Goal: Task Accomplishment & Management: Complete application form

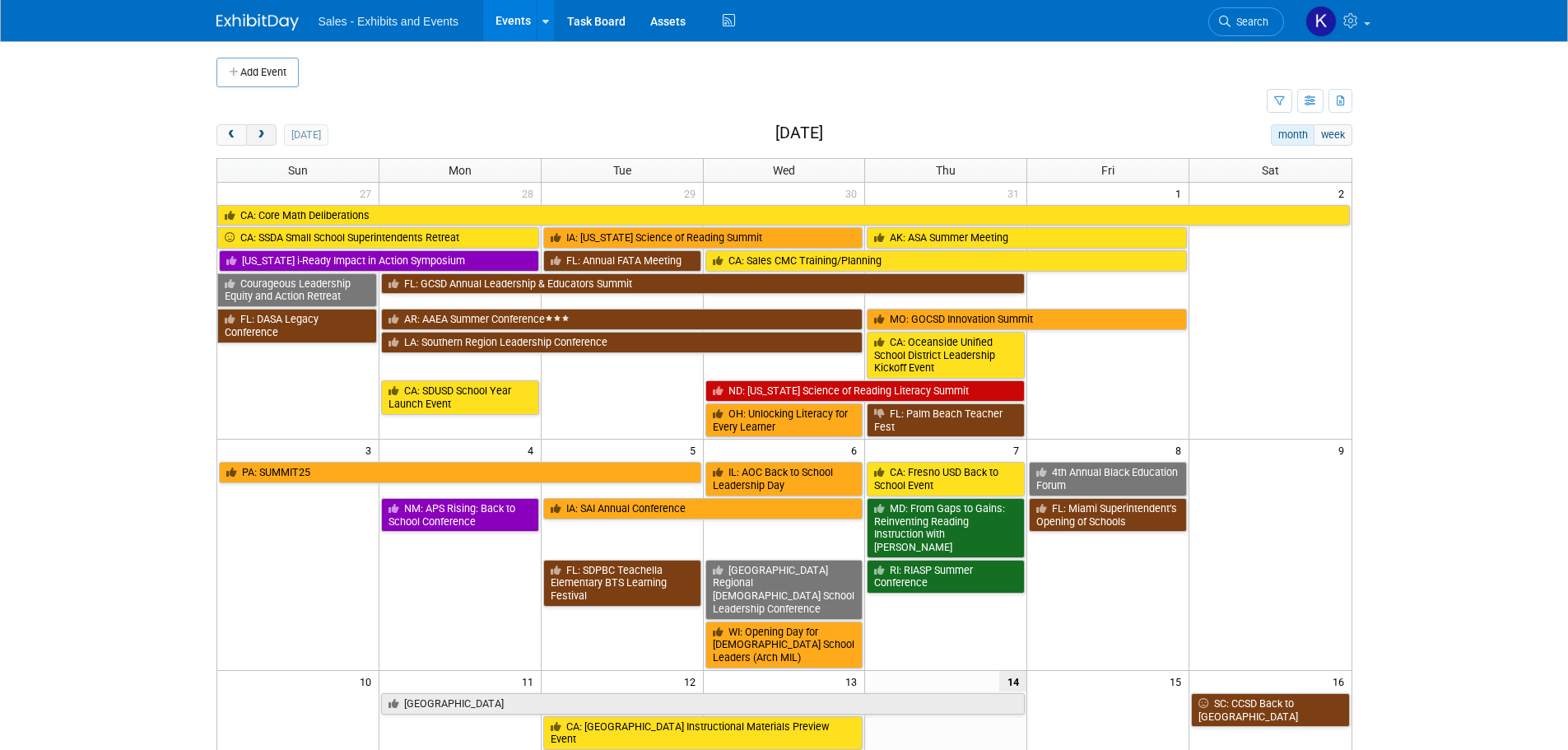
click at [274, 139] on button "next" at bounding box center [261, 135] width 31 height 21
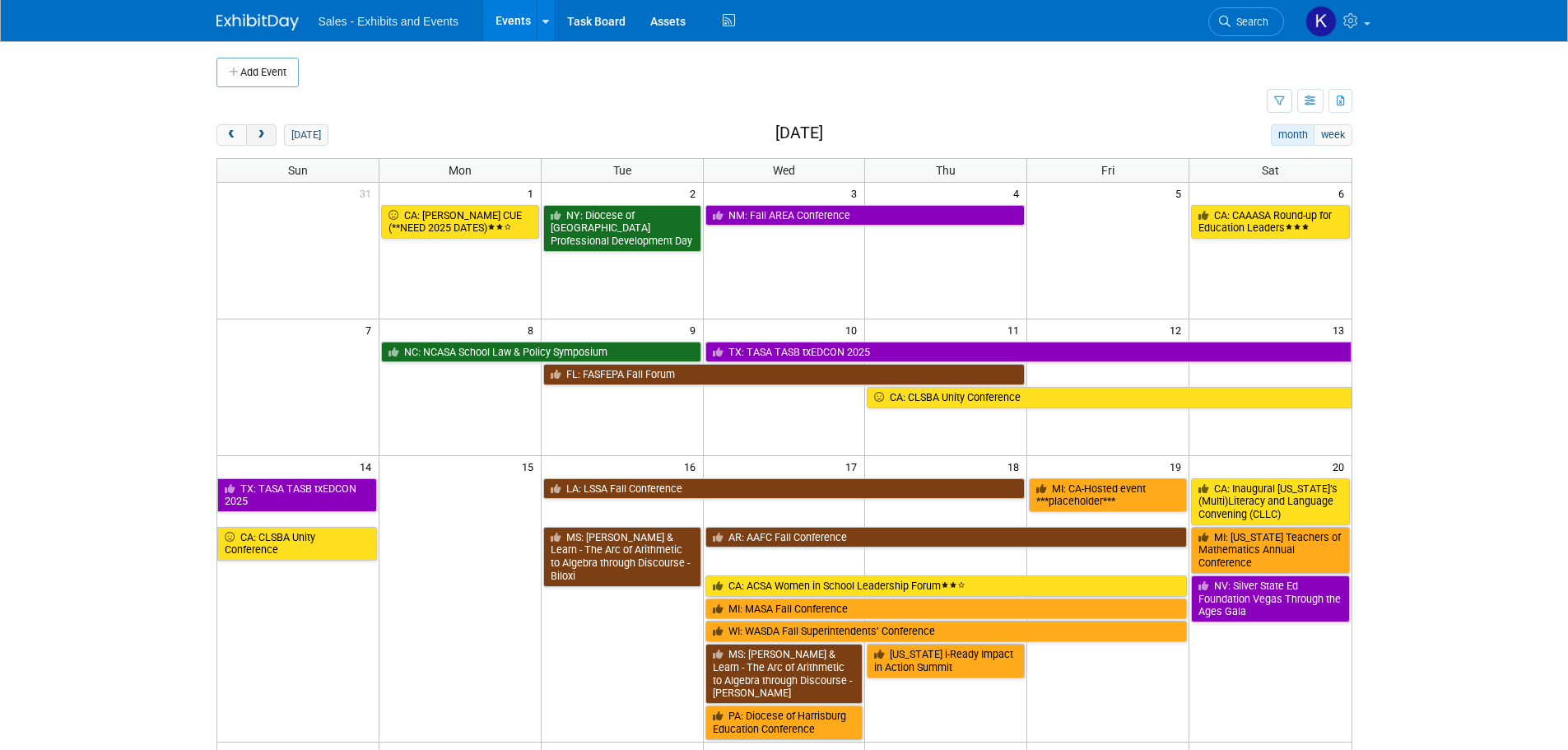
click at [274, 139] on button "next" at bounding box center [261, 135] width 31 height 21
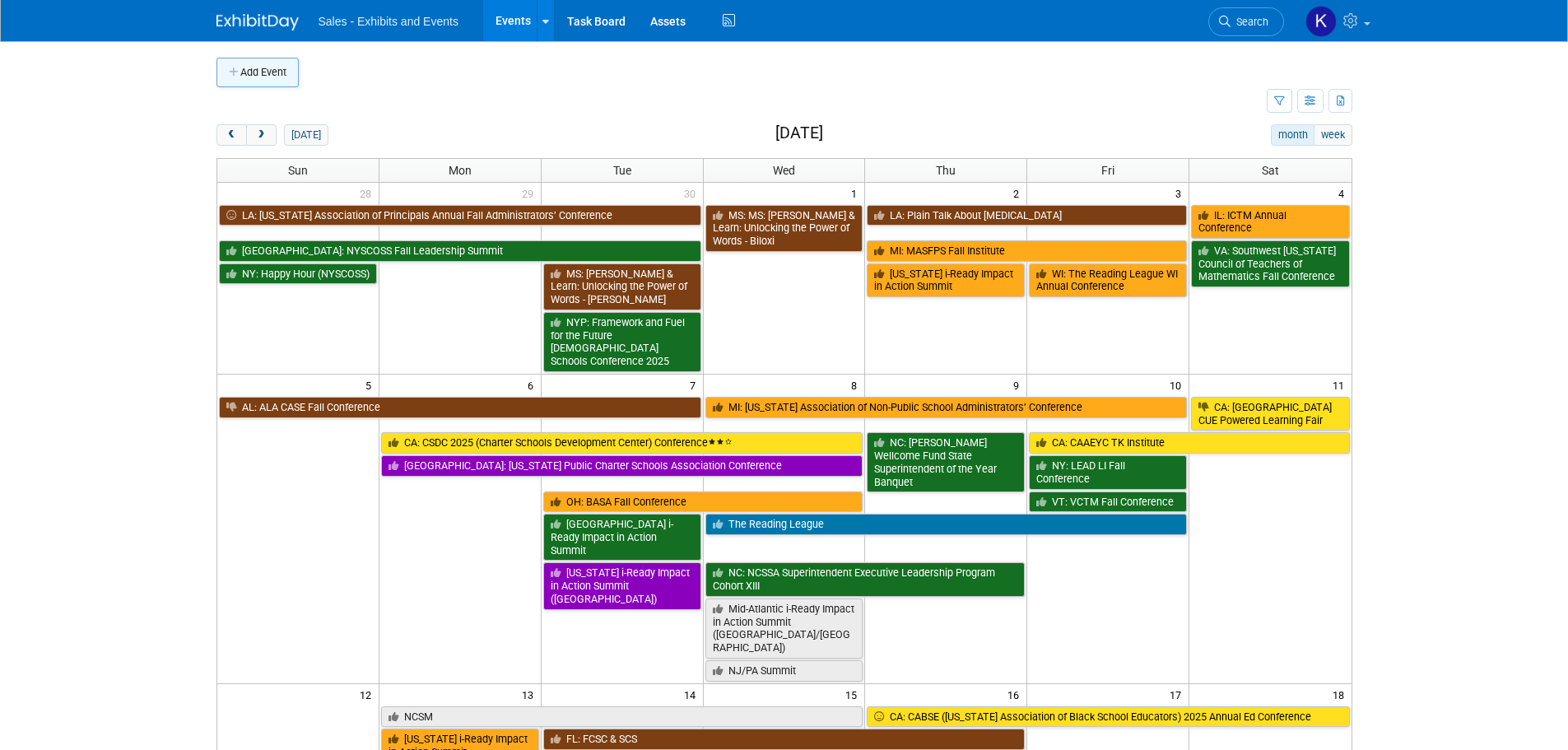
click at [265, 74] on button "Add Event" at bounding box center [257, 72] width 82 height 30
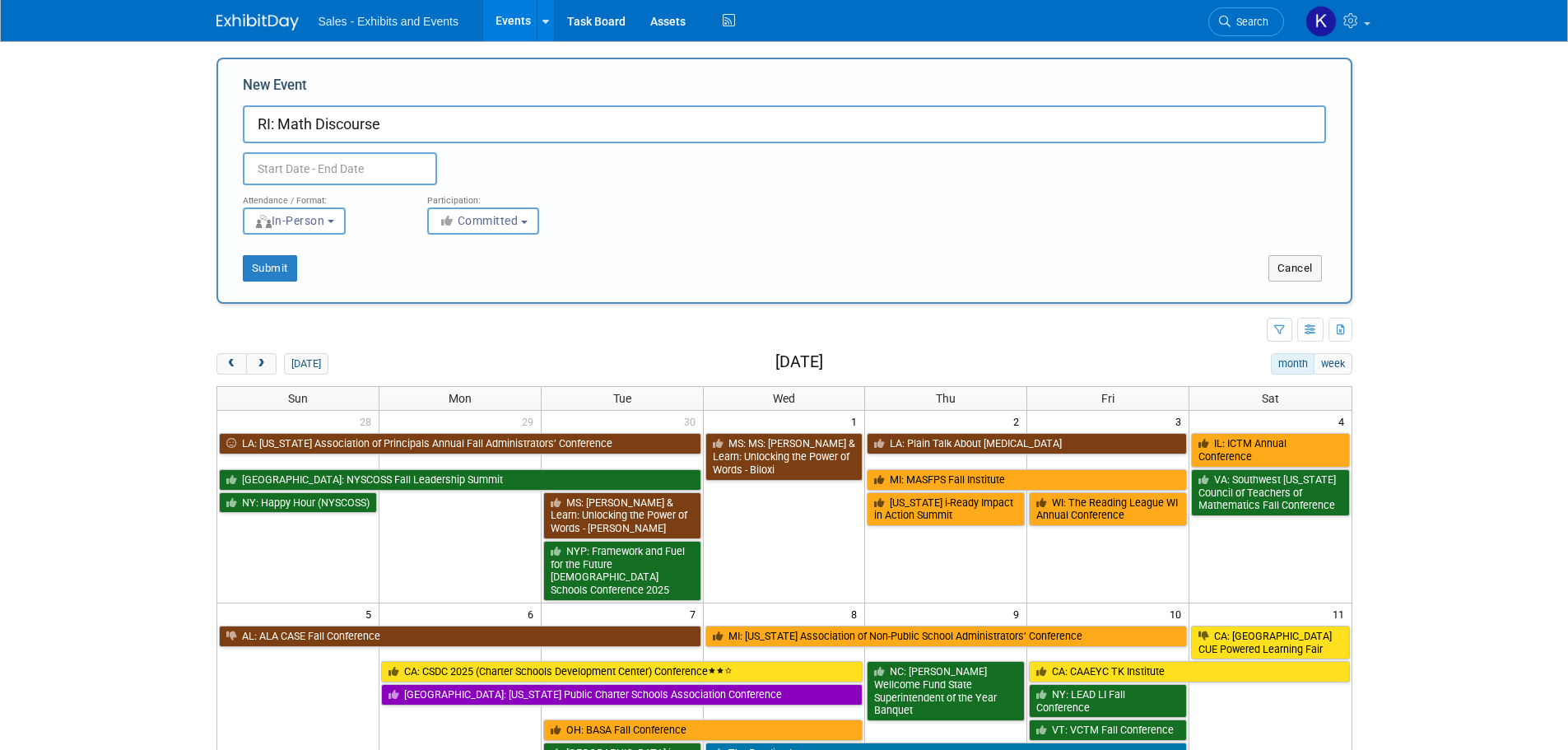
click at [470, 130] on input "RI: Math Discourse" at bounding box center [784, 124] width 1083 height 38
type input "RI: Math Discourse Event"
click at [382, 155] on input "text" at bounding box center [340, 168] width 194 height 33
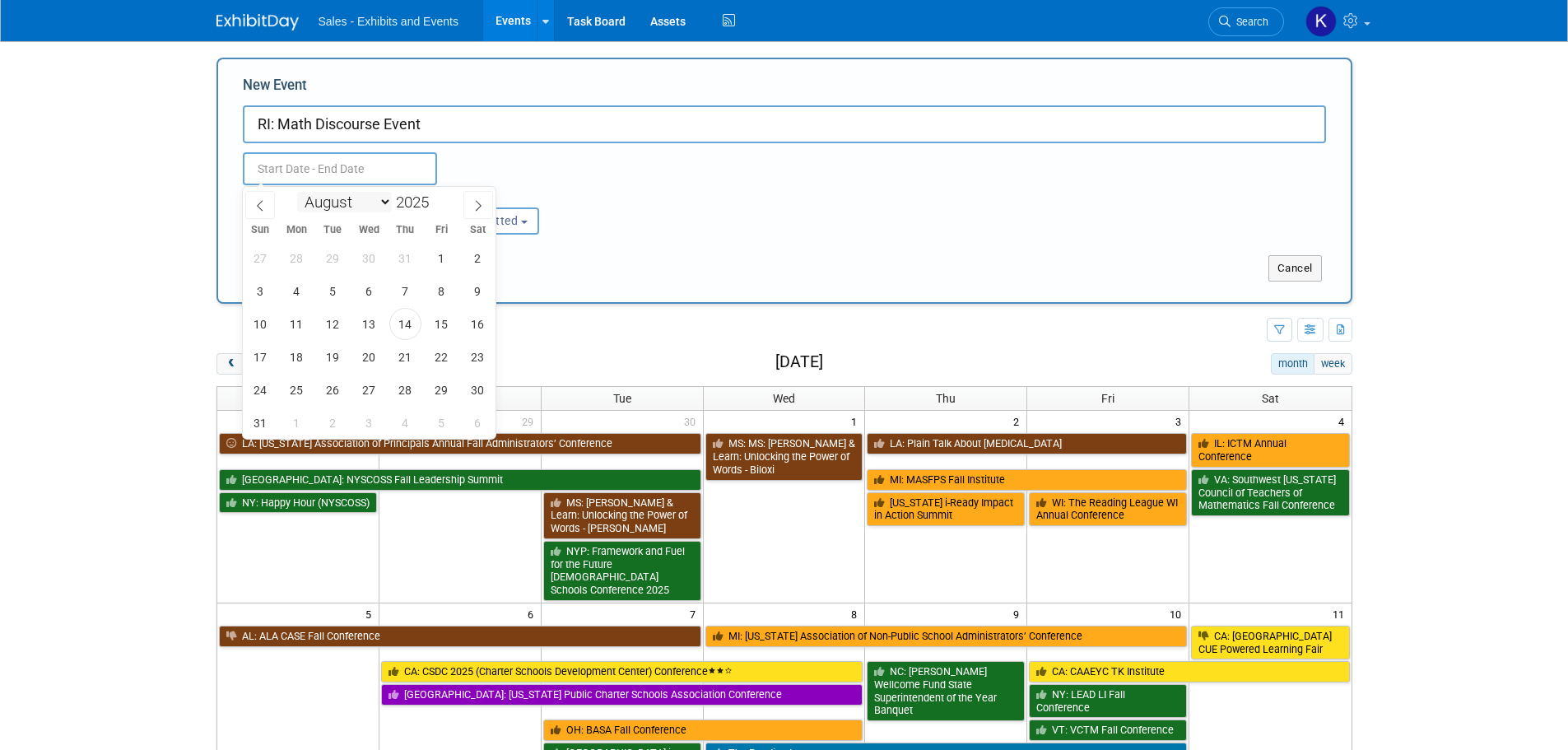
click at [386, 203] on select "January February March April May June July August September October November De…" at bounding box center [344, 203] width 95 height 21
select select "9"
click at [298, 192] on select "January February March April May June July August September October November De…" at bounding box center [344, 203] width 95 height 21
click at [342, 357] on span "21" at bounding box center [333, 357] width 33 height 33
click at [342, 357] on span "21" at bounding box center [333, 357] width 33 height 33
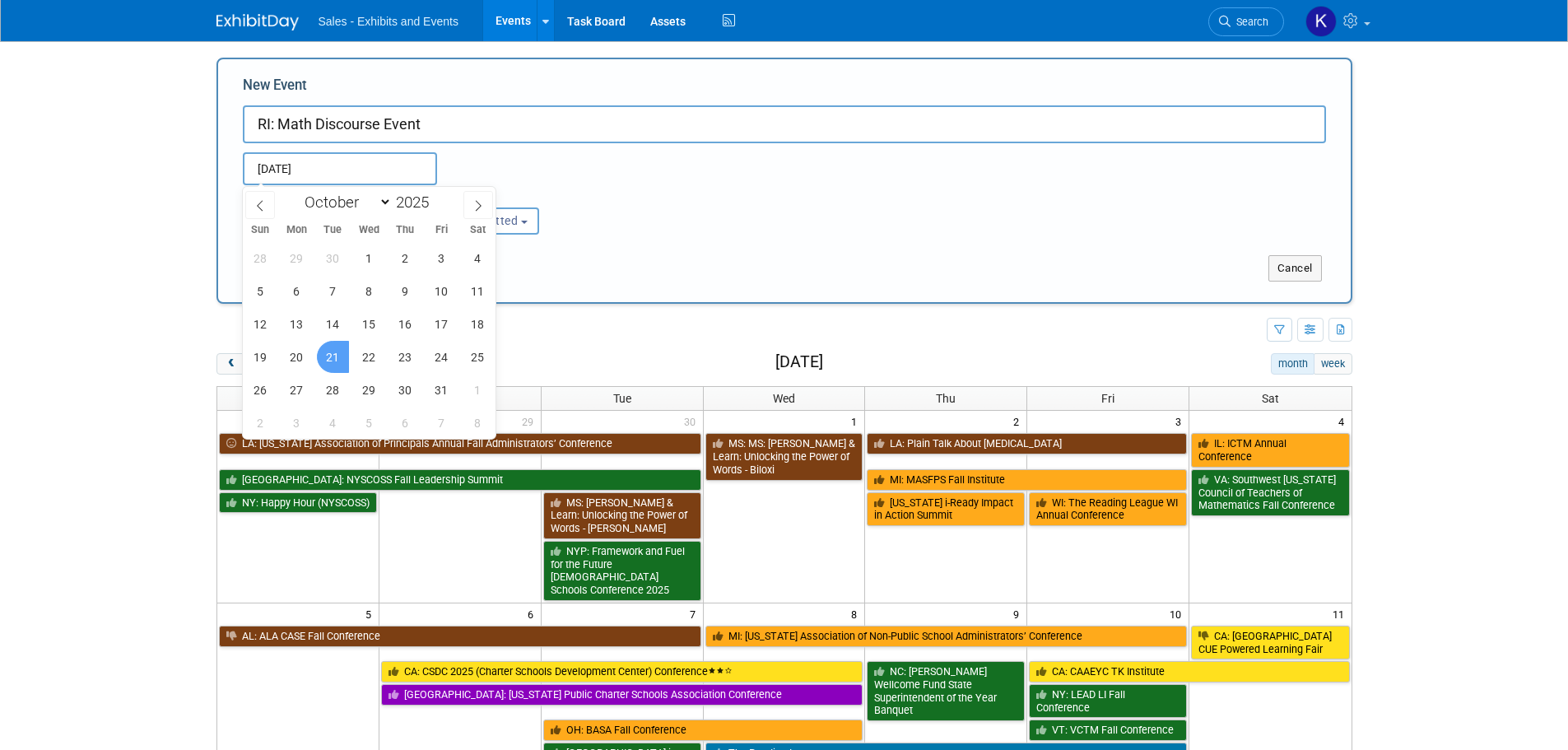
type input "Oct 21, 2025 to Oct 21, 2025"
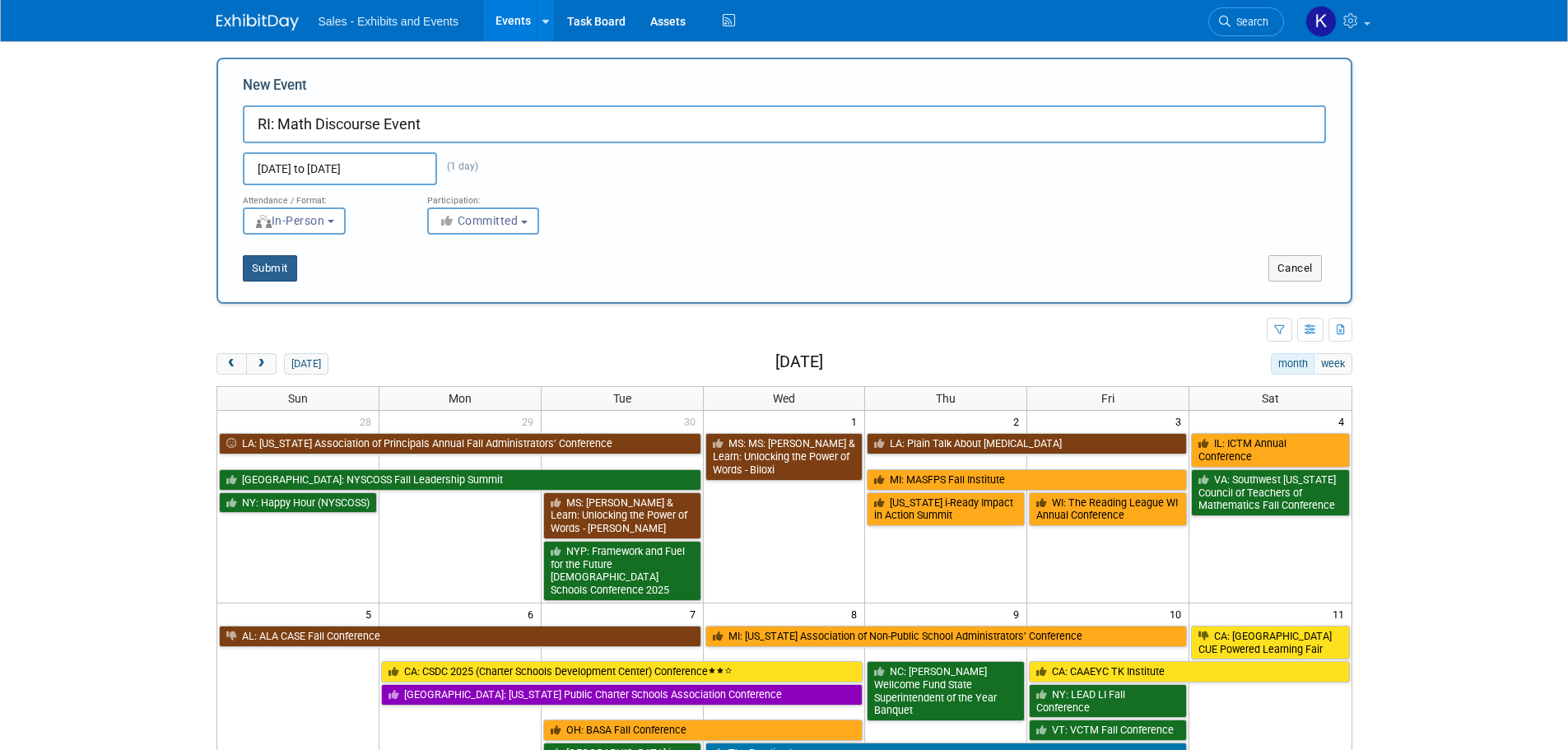
click at [283, 265] on button "Submit" at bounding box center [270, 269] width 55 height 27
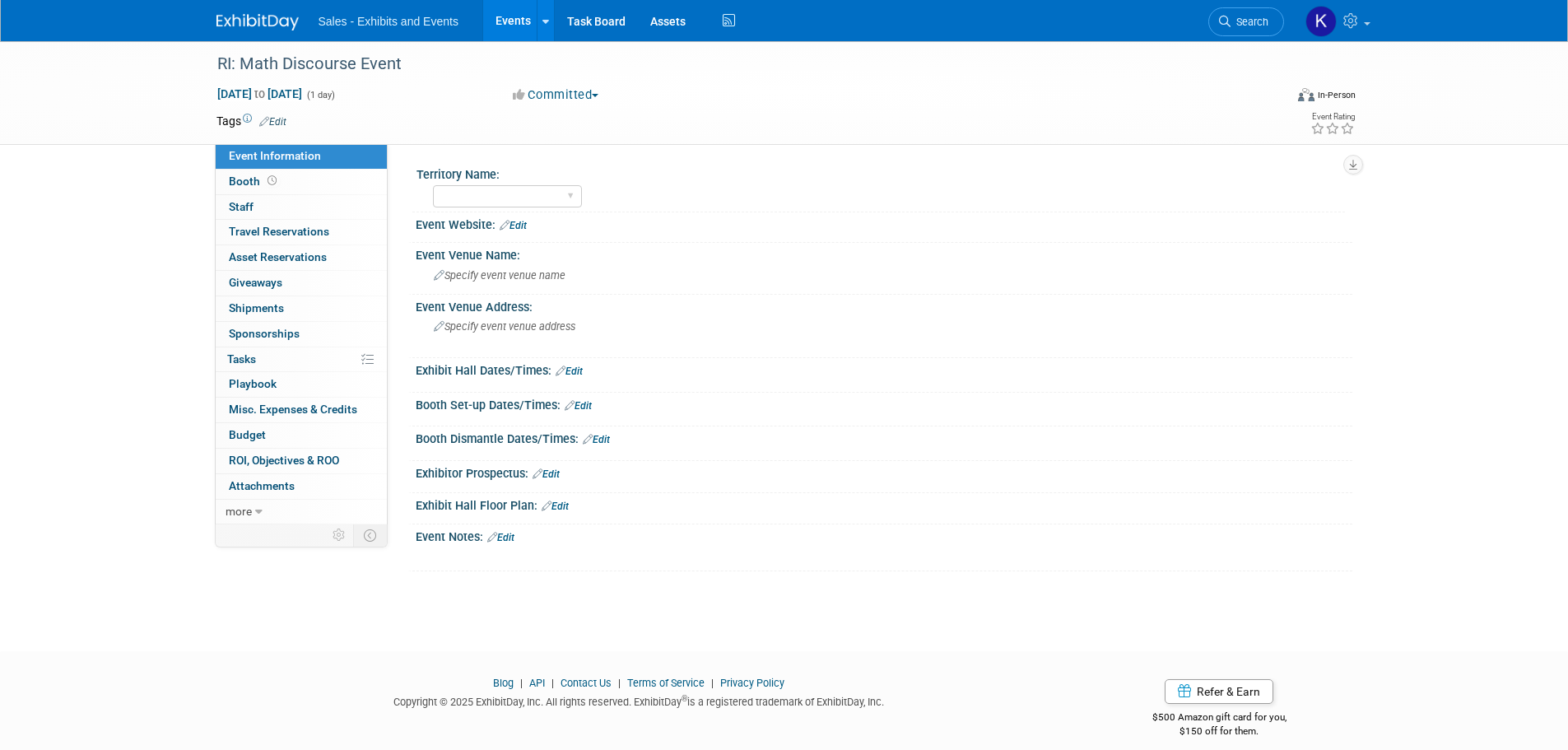
click at [287, 120] on tr "Tags Edit" at bounding box center [689, 121] width 946 height 16
click at [281, 119] on link "Edit" at bounding box center [273, 121] width 27 height 11
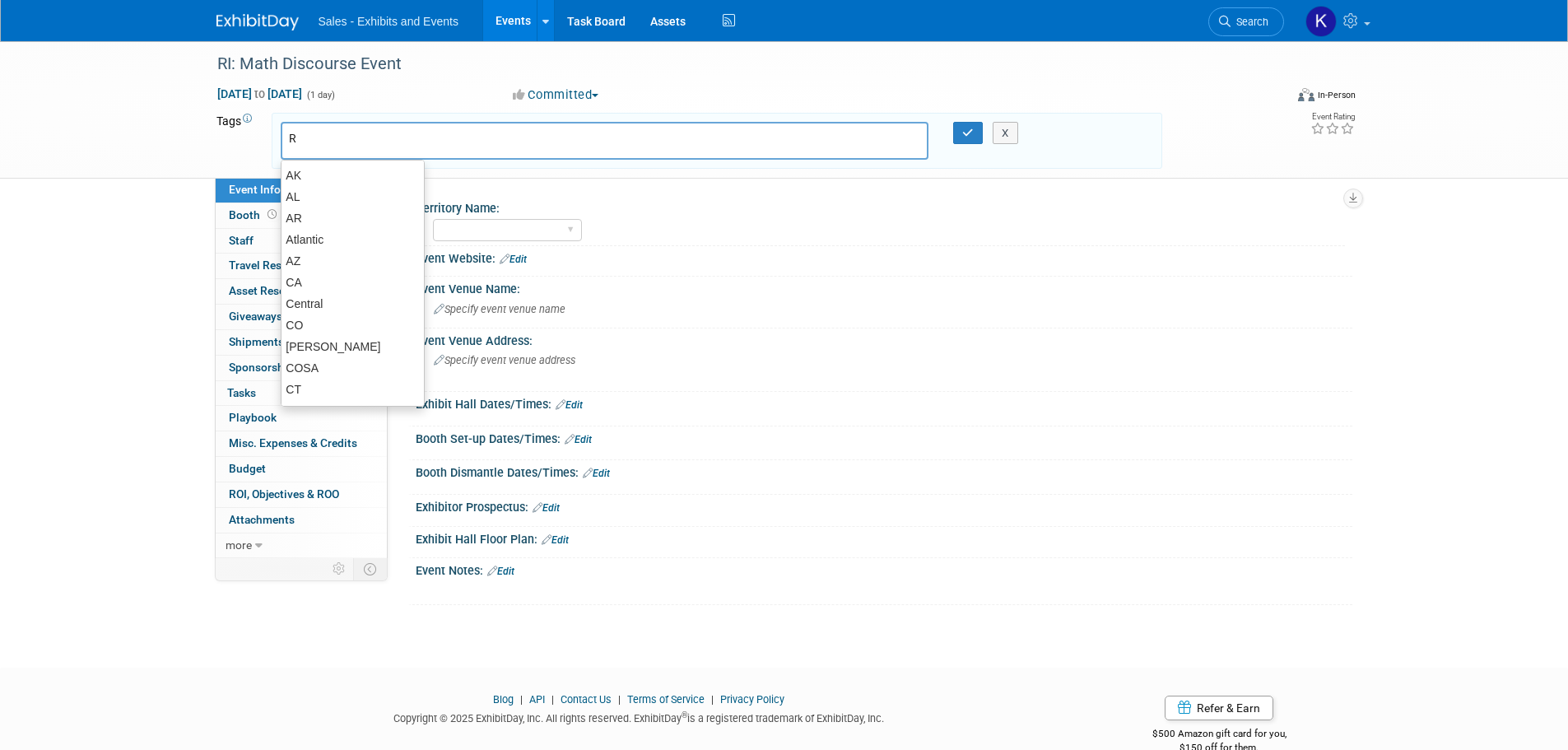
type input "RI"
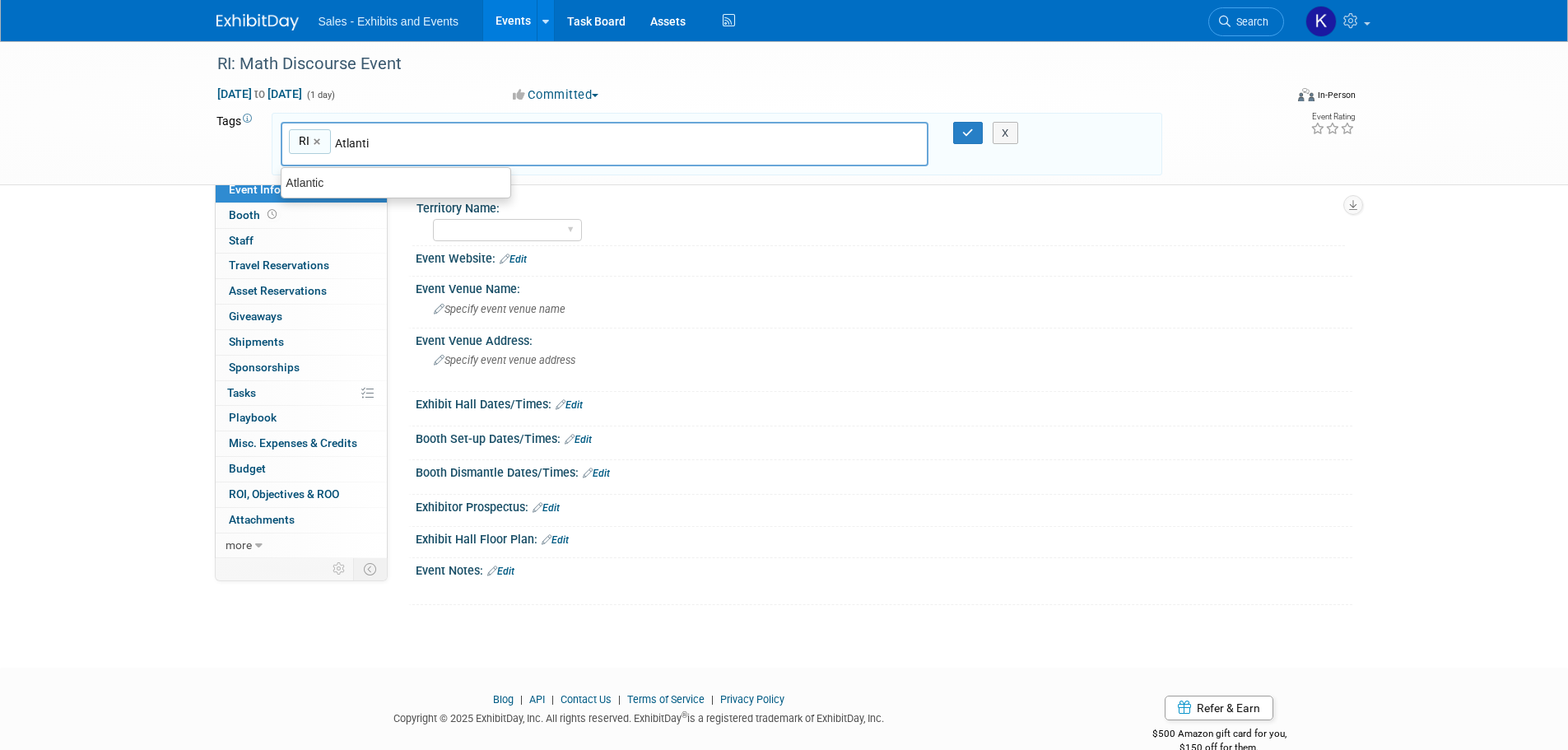
type input "Atlantic"
type input "RI, Atlantic"
drag, startPoint x: 967, startPoint y: 133, endPoint x: 960, endPoint y: 147, distance: 15.7
click at [967, 133] on icon "button" at bounding box center [968, 132] width 11 height 11
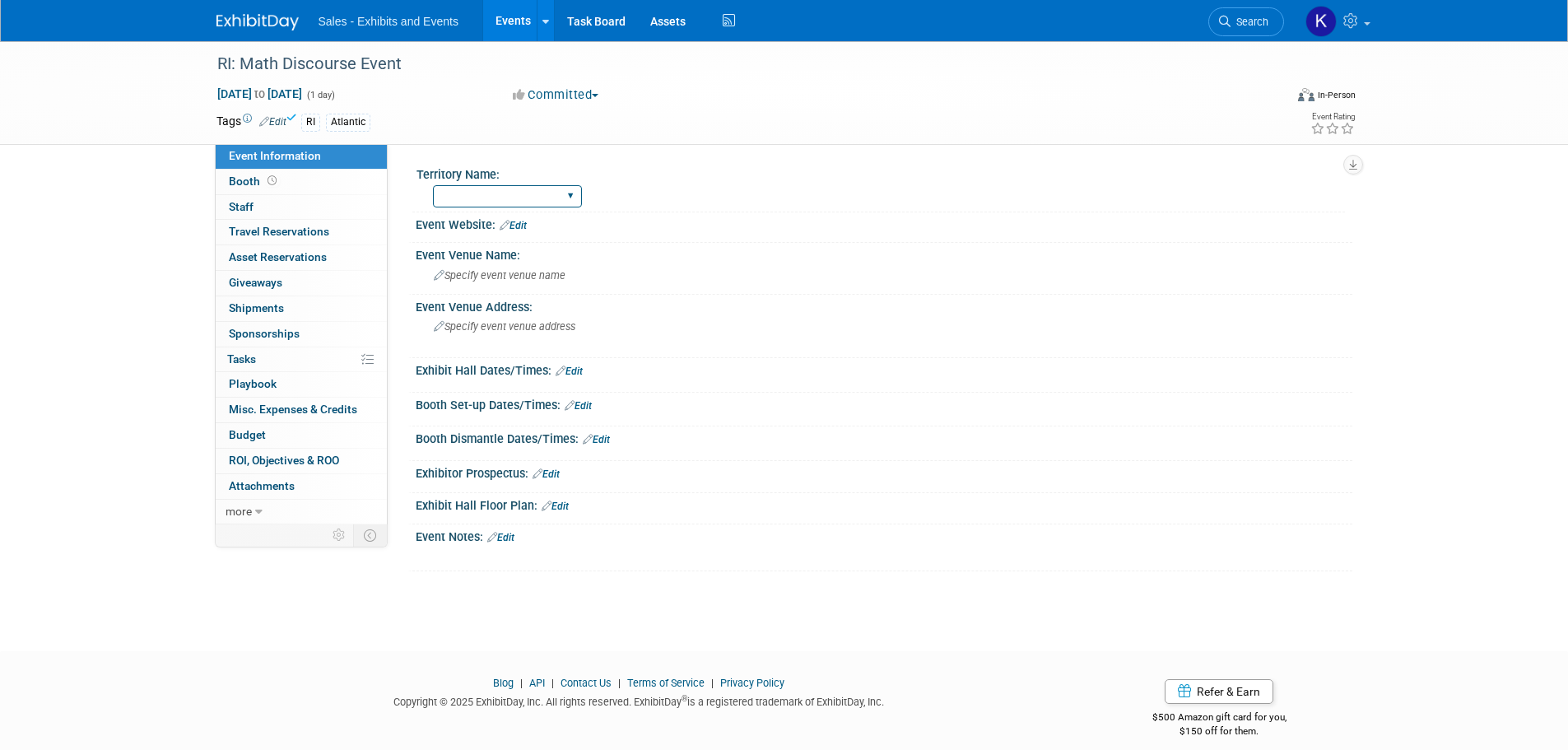
click at [568, 199] on select "Atlantic Southeast Central Southwest Pacific Mountain National Strategic Partne…" at bounding box center [508, 196] width 149 height 22
select select "Atlantic"
click at [433, 186] on select "Atlantic Southeast Central Southwest Pacific Mountain National Strategic Partne…" at bounding box center [508, 196] width 149 height 22
click at [506, 532] on link "Edit" at bounding box center [500, 538] width 27 height 11
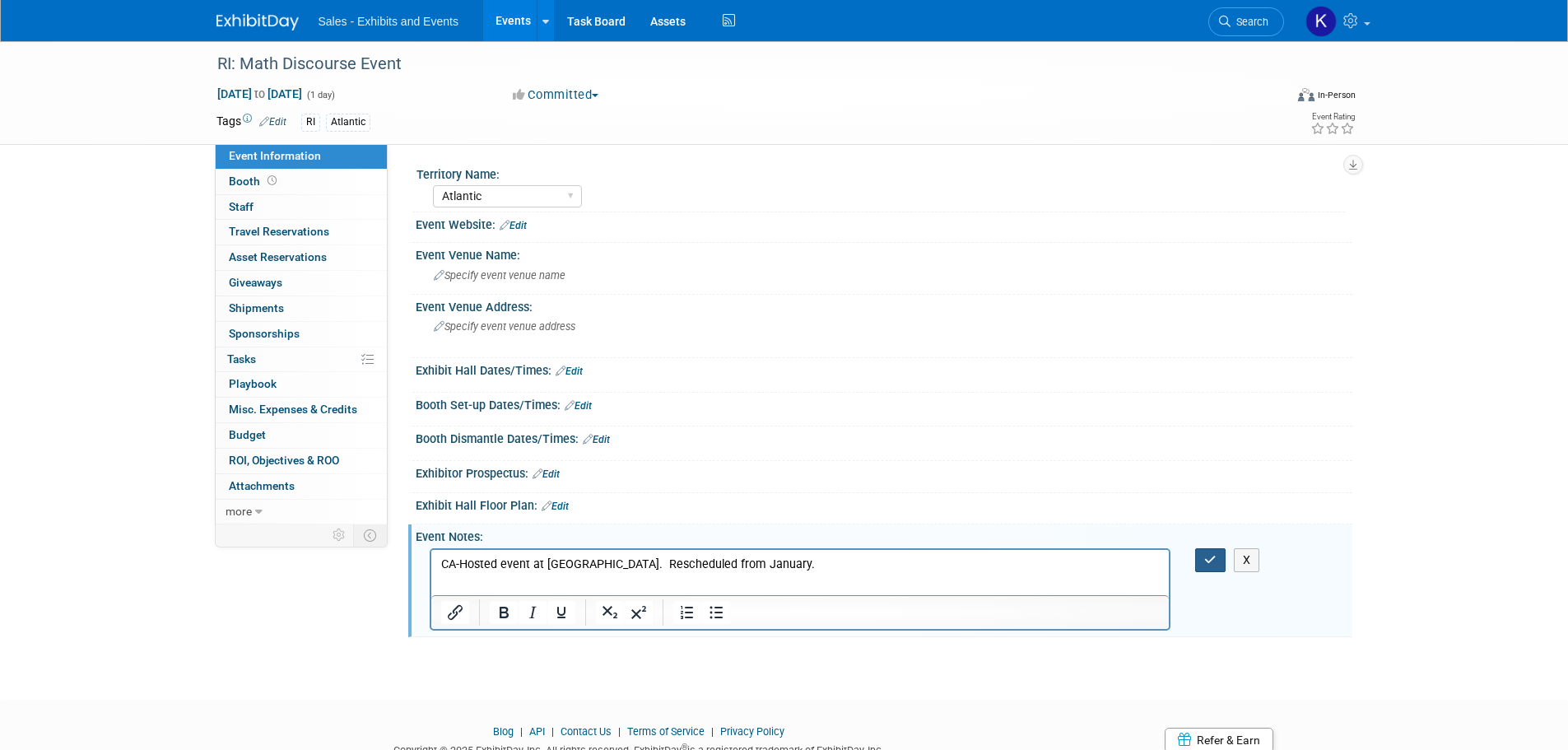
click at [1207, 554] on icon "button" at bounding box center [1210, 560] width 12 height 11
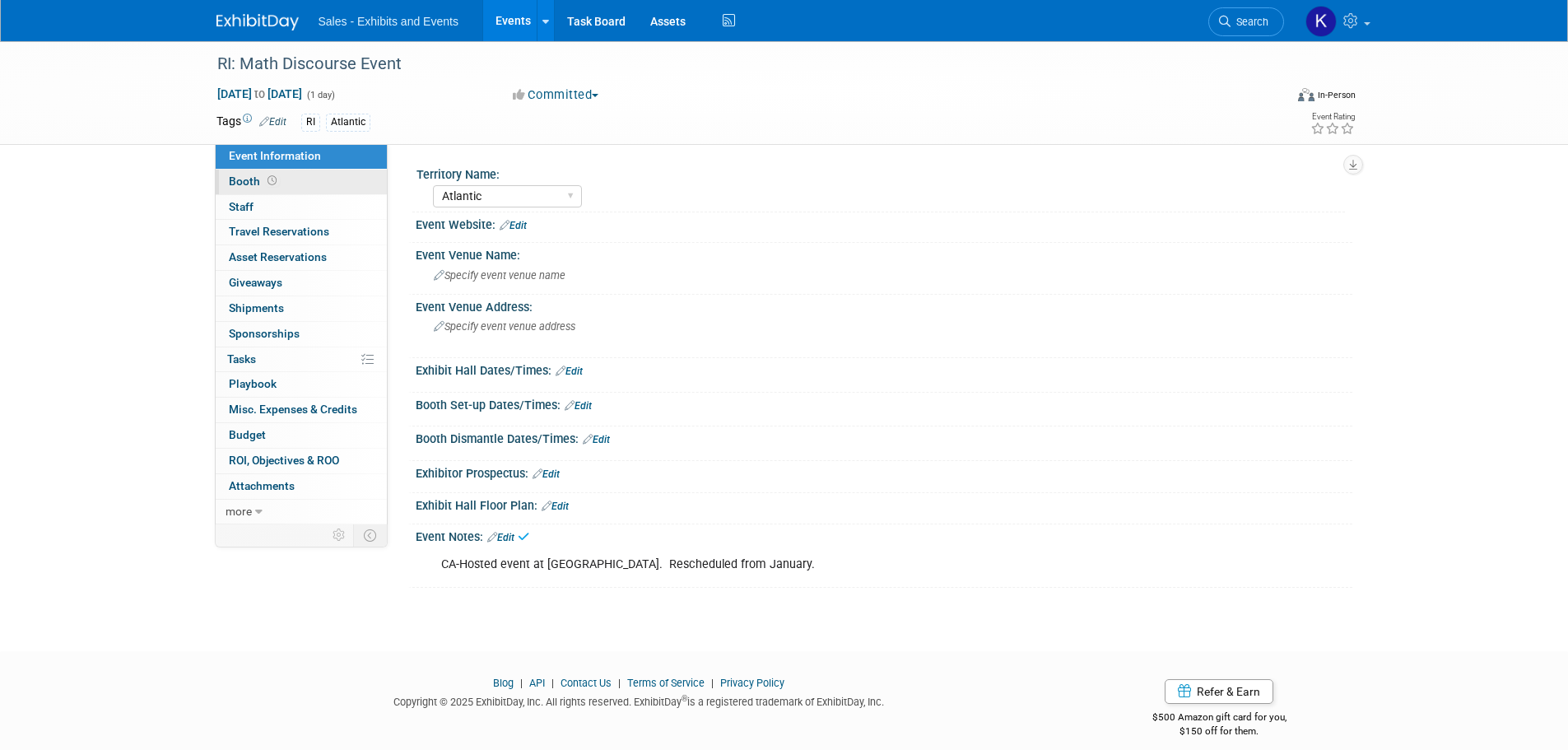
click at [235, 187] on span "Booth" at bounding box center [254, 181] width 51 height 13
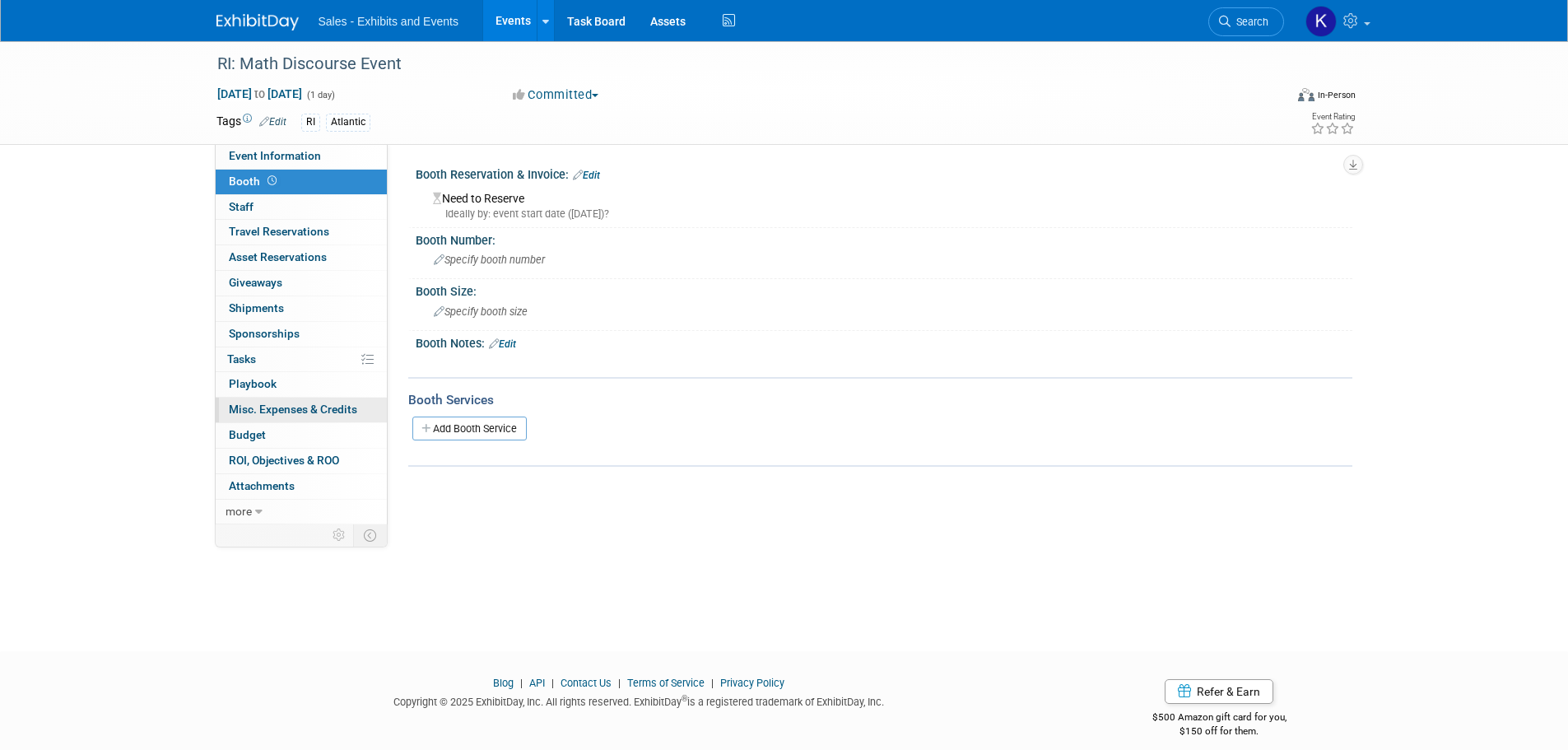
click at [265, 401] on link "0 Misc. Expenses & Credits 0" at bounding box center [300, 410] width 171 height 25
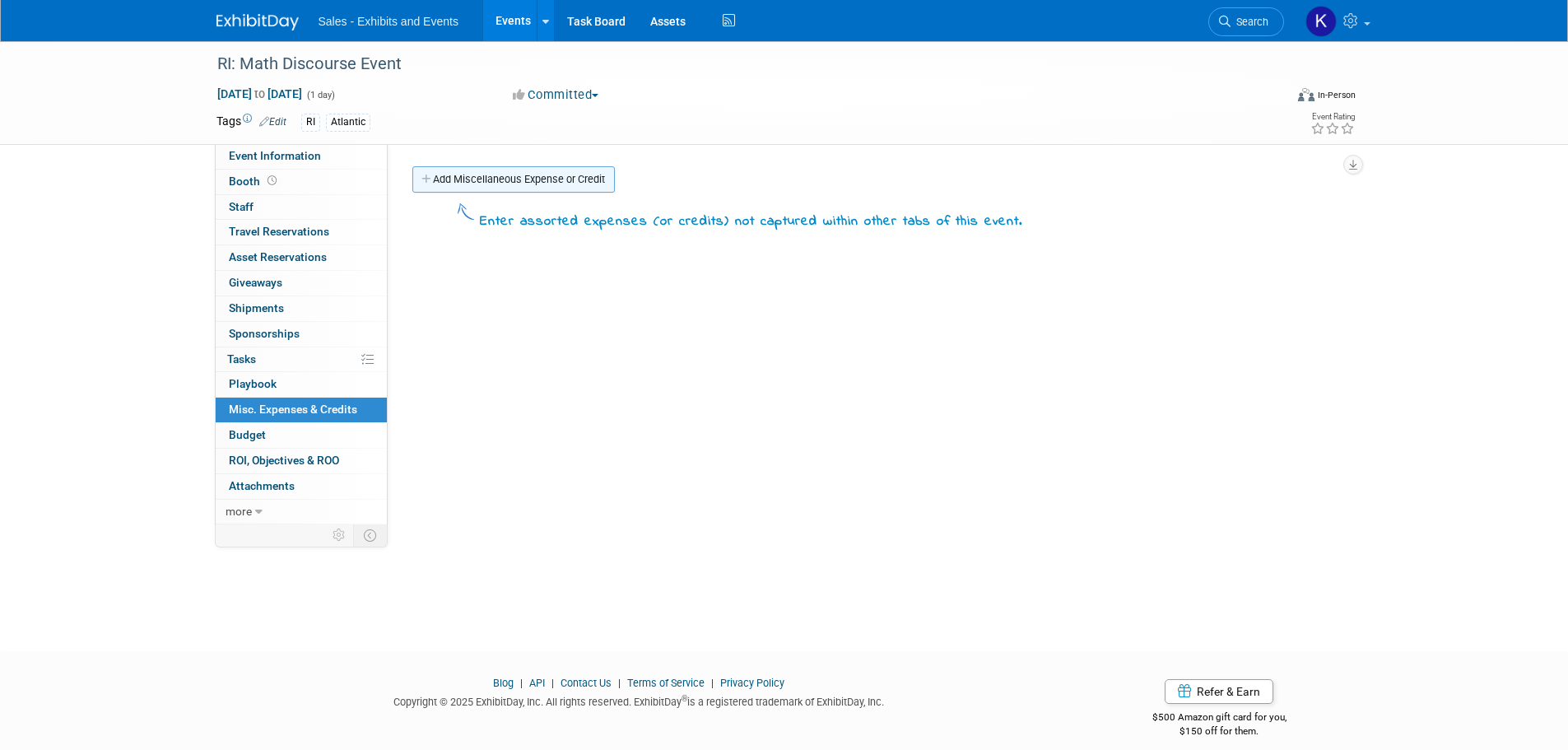
click at [528, 184] on link "Add Miscellaneous Expense or Credit" at bounding box center [514, 180] width 203 height 27
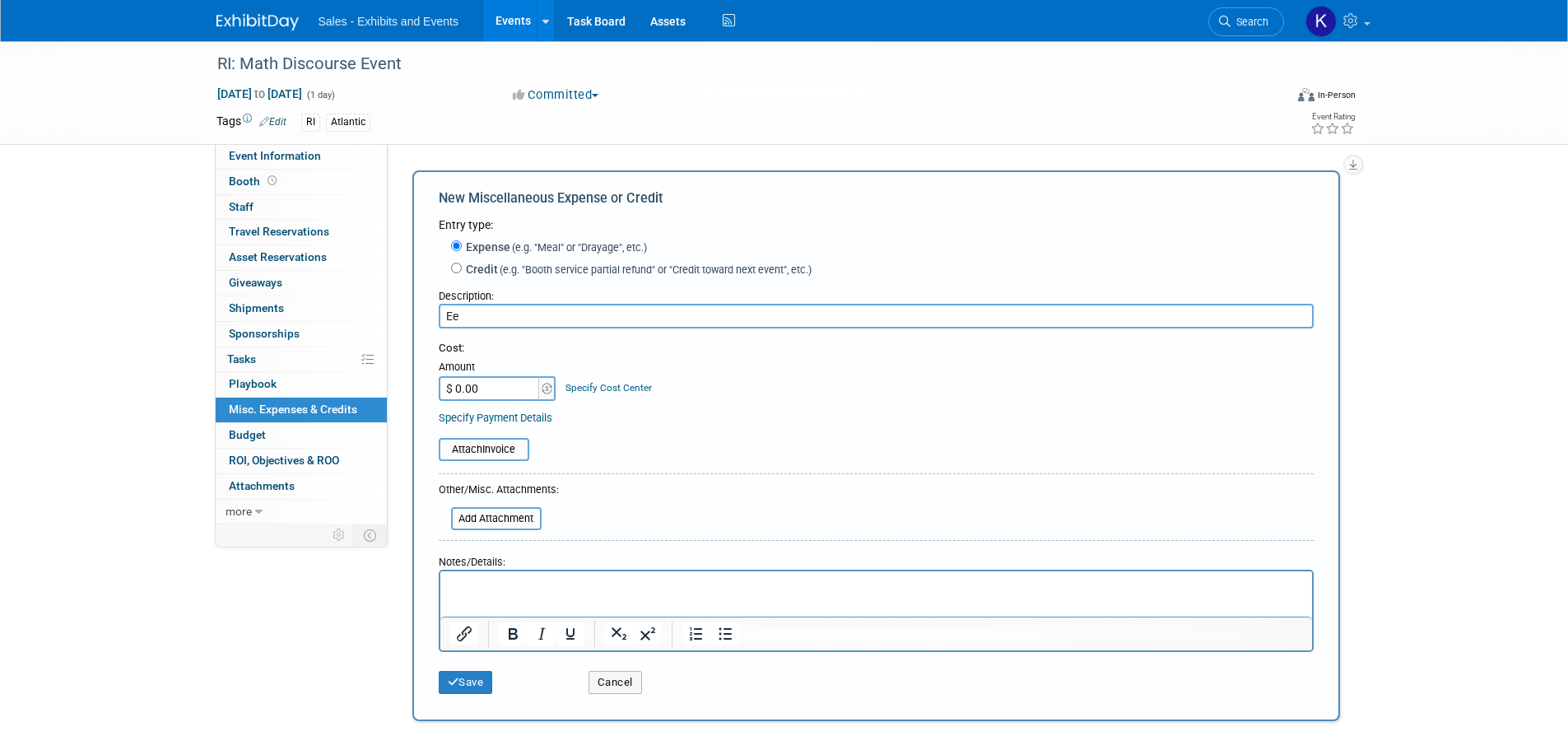
type input "E"
type input "Deposit"
type input "$ 450.00"
click at [523, 580] on p "Rich Text Area. Press ALT-0 for help." at bounding box center [876, 585] width 853 height 16
drag, startPoint x: 470, startPoint y: 694, endPoint x: 481, endPoint y: 682, distance: 16.3
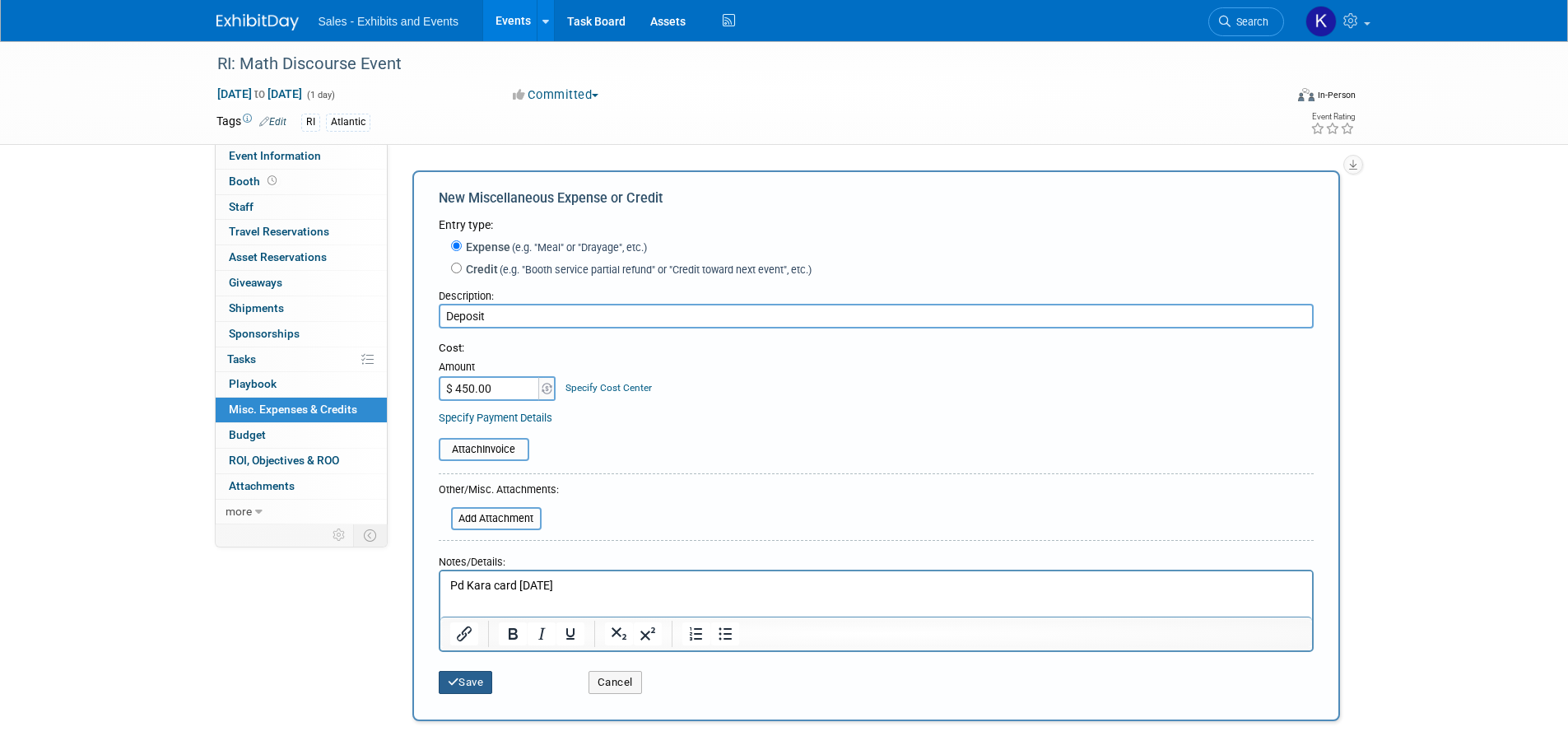
click at [470, 692] on button "Save" at bounding box center [466, 682] width 55 height 23
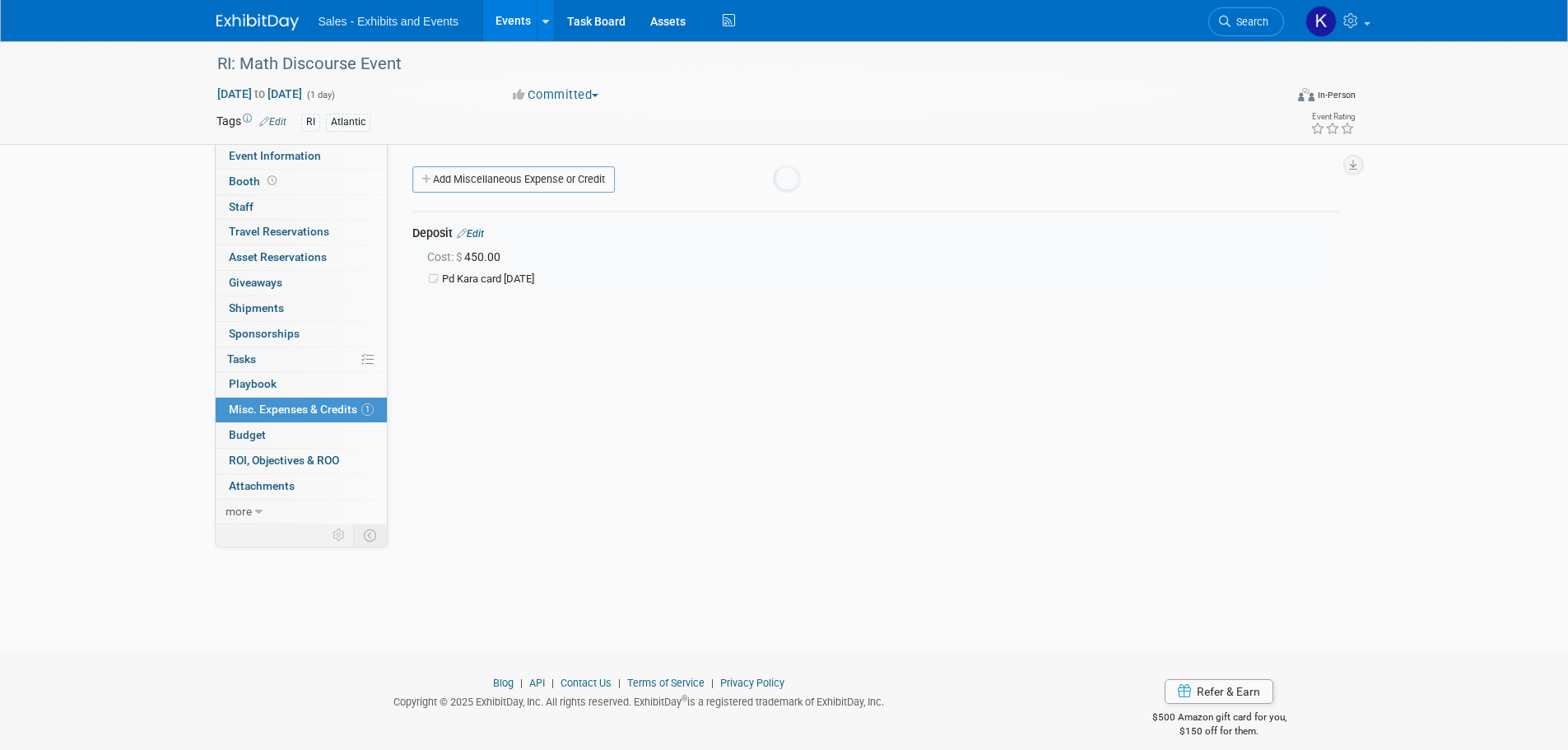
scroll to position [16, 0]
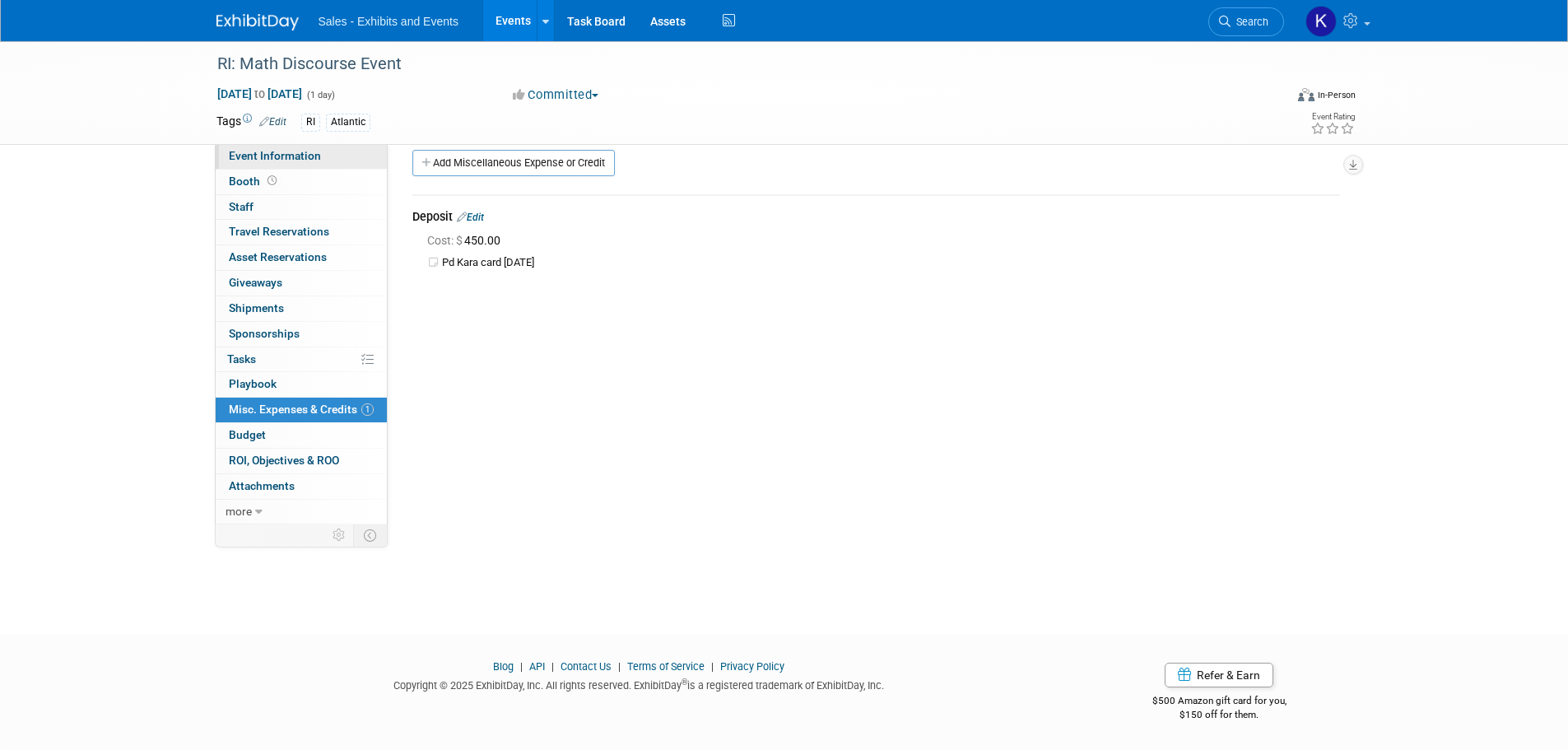
click at [240, 164] on link "Event Information" at bounding box center [300, 157] width 171 height 25
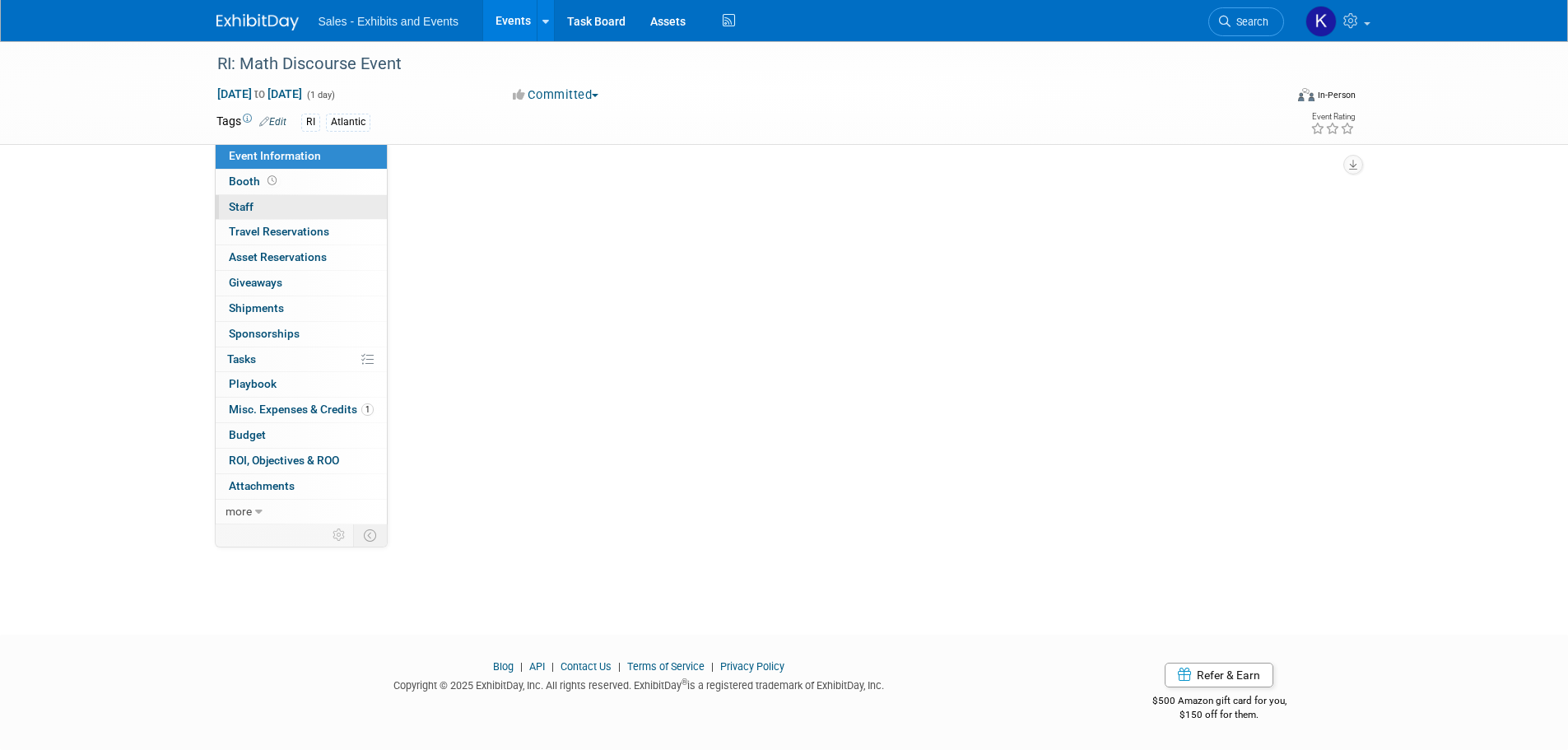
scroll to position [0, 0]
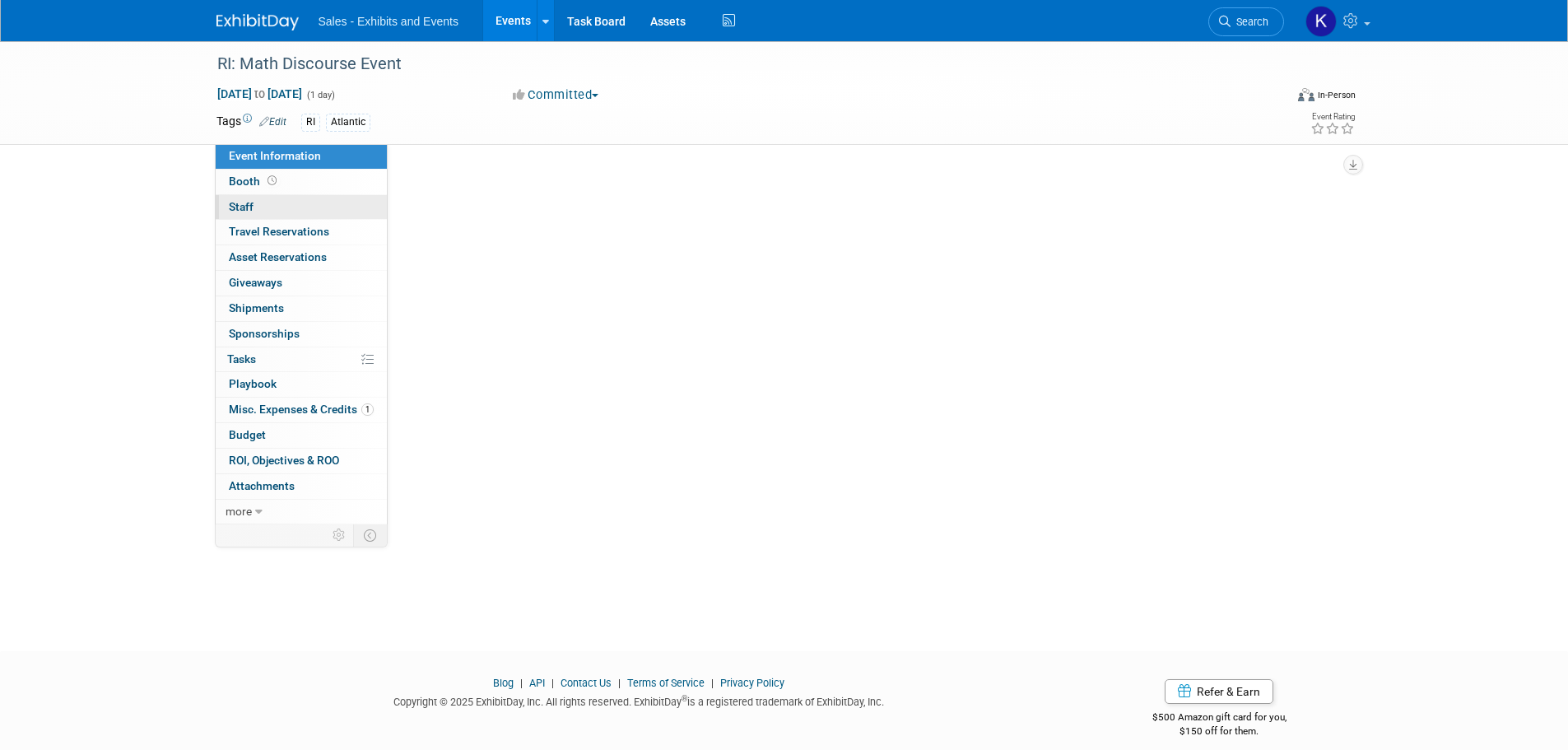
select select "Atlantic"
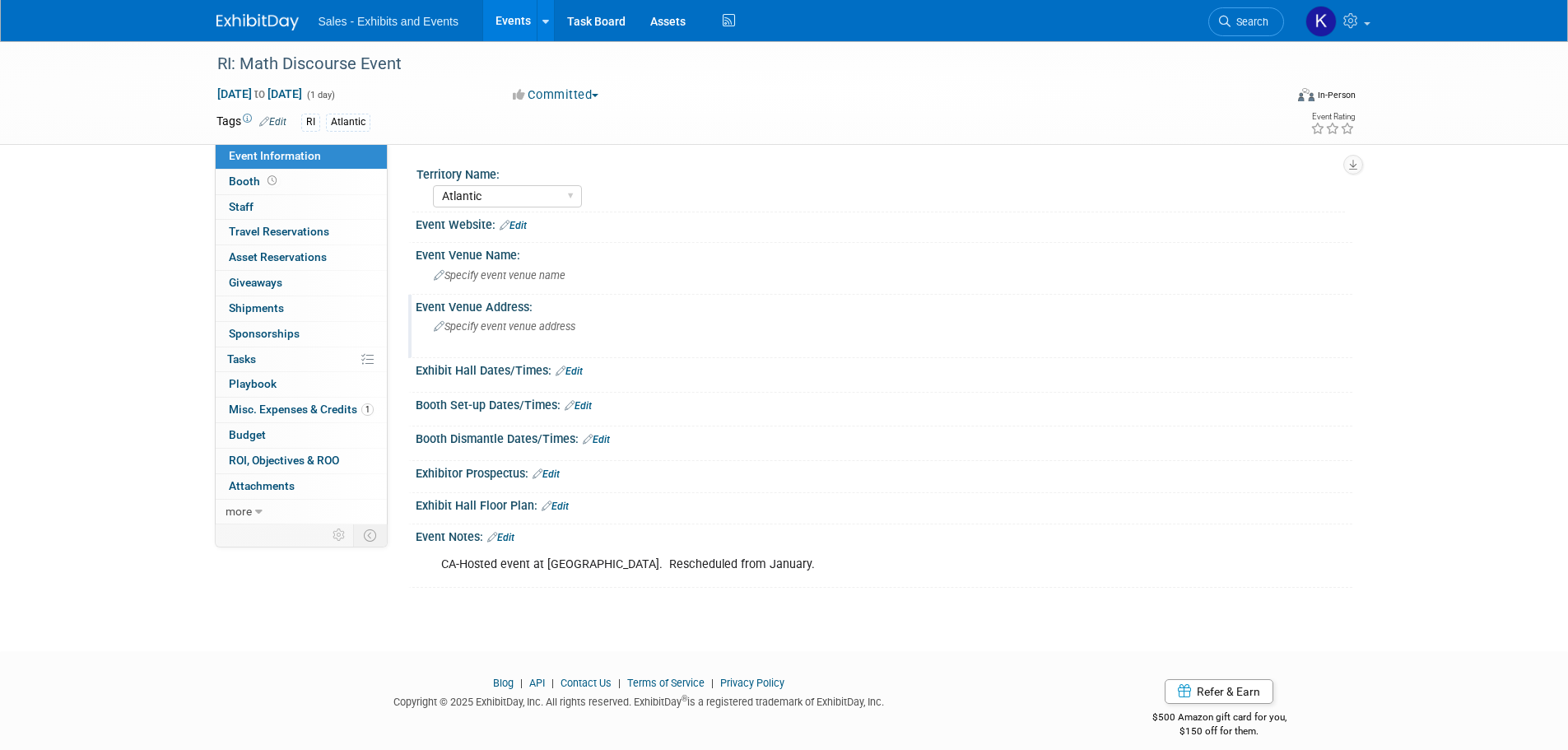
click at [534, 319] on div "Specify event venue address" at bounding box center [610, 333] width 365 height 38
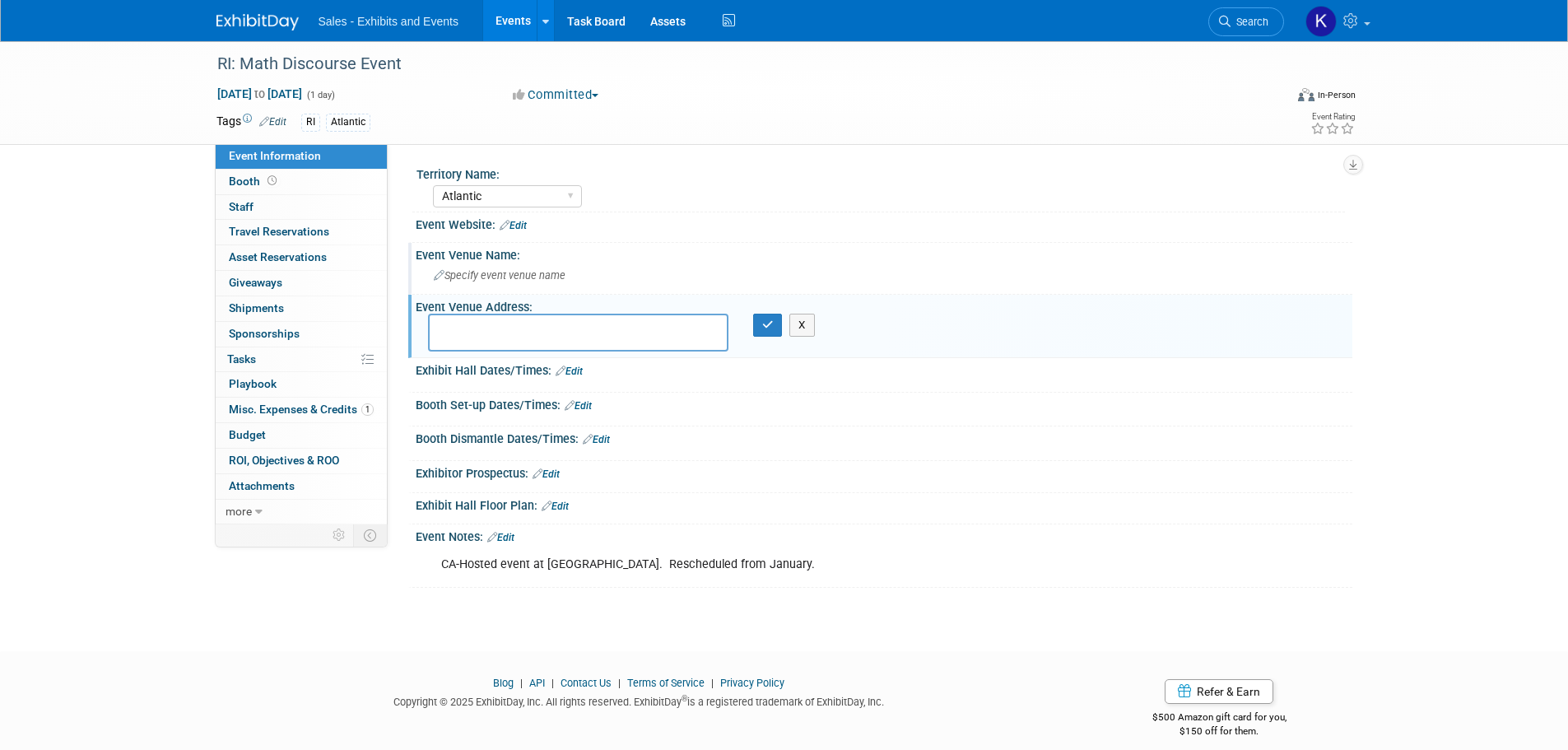
click at [524, 286] on div "Specify event venue name" at bounding box center [884, 276] width 937 height 27
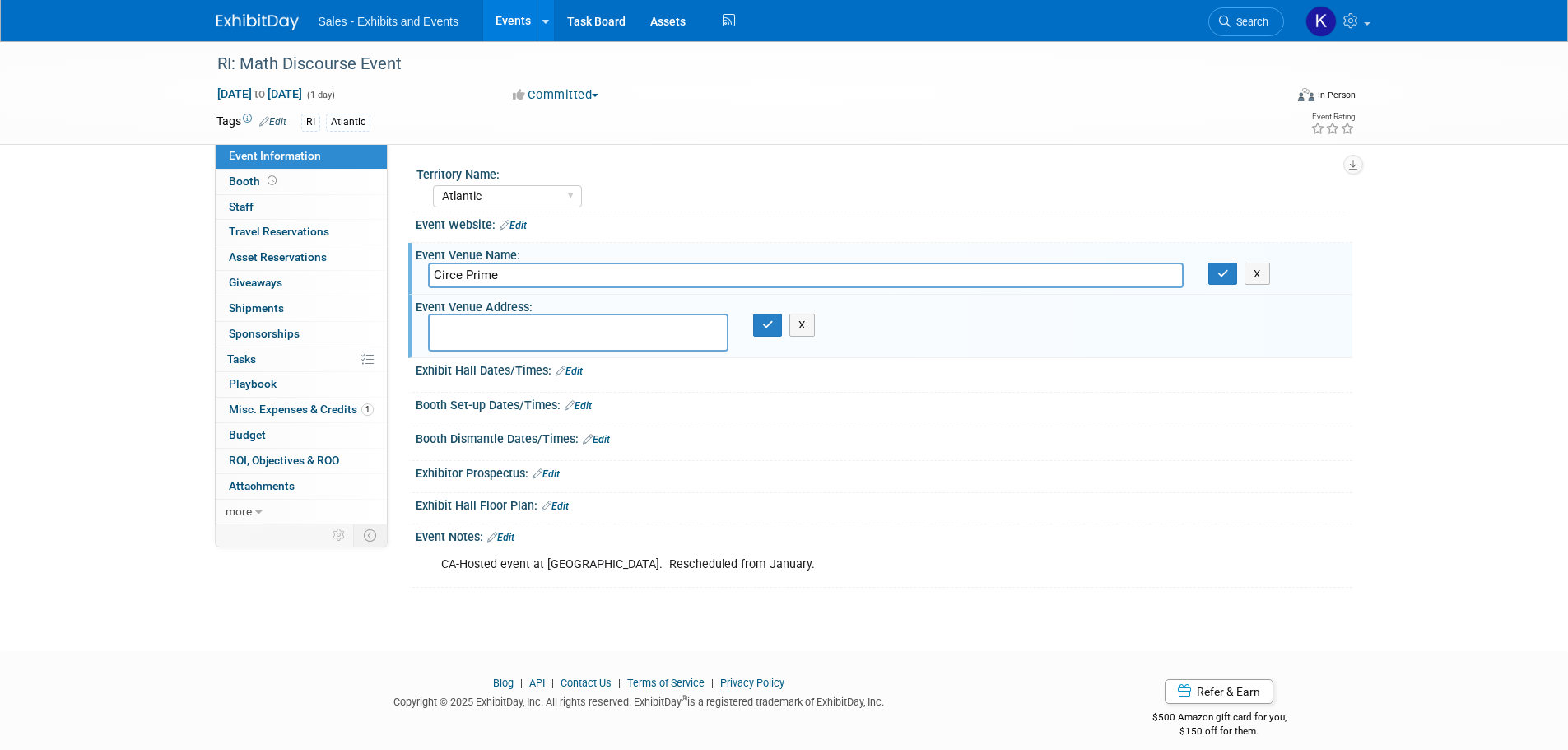
type input "Circe Prime"
click at [516, 323] on textarea at bounding box center [578, 333] width 300 height 38
click at [1214, 265] on button "button" at bounding box center [1223, 275] width 30 height 23
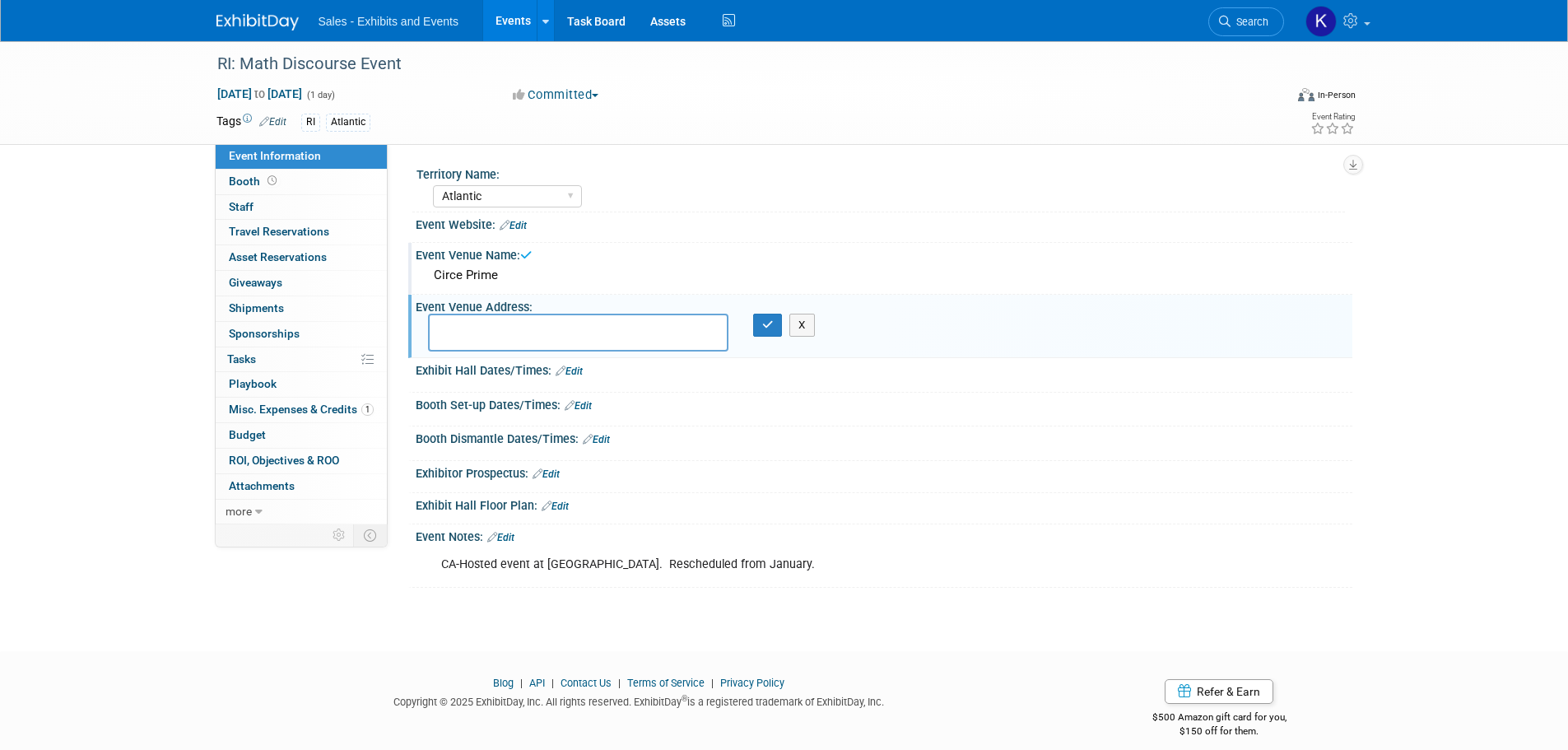
click at [463, 322] on textarea at bounding box center [578, 333] width 300 height 38
click at [462, 326] on textarea at bounding box center [578, 333] width 300 height 38
type textarea "3000 Chapel View Blvd., Cranston, RI 02920"
click at [765, 326] on icon "button" at bounding box center [768, 324] width 11 height 11
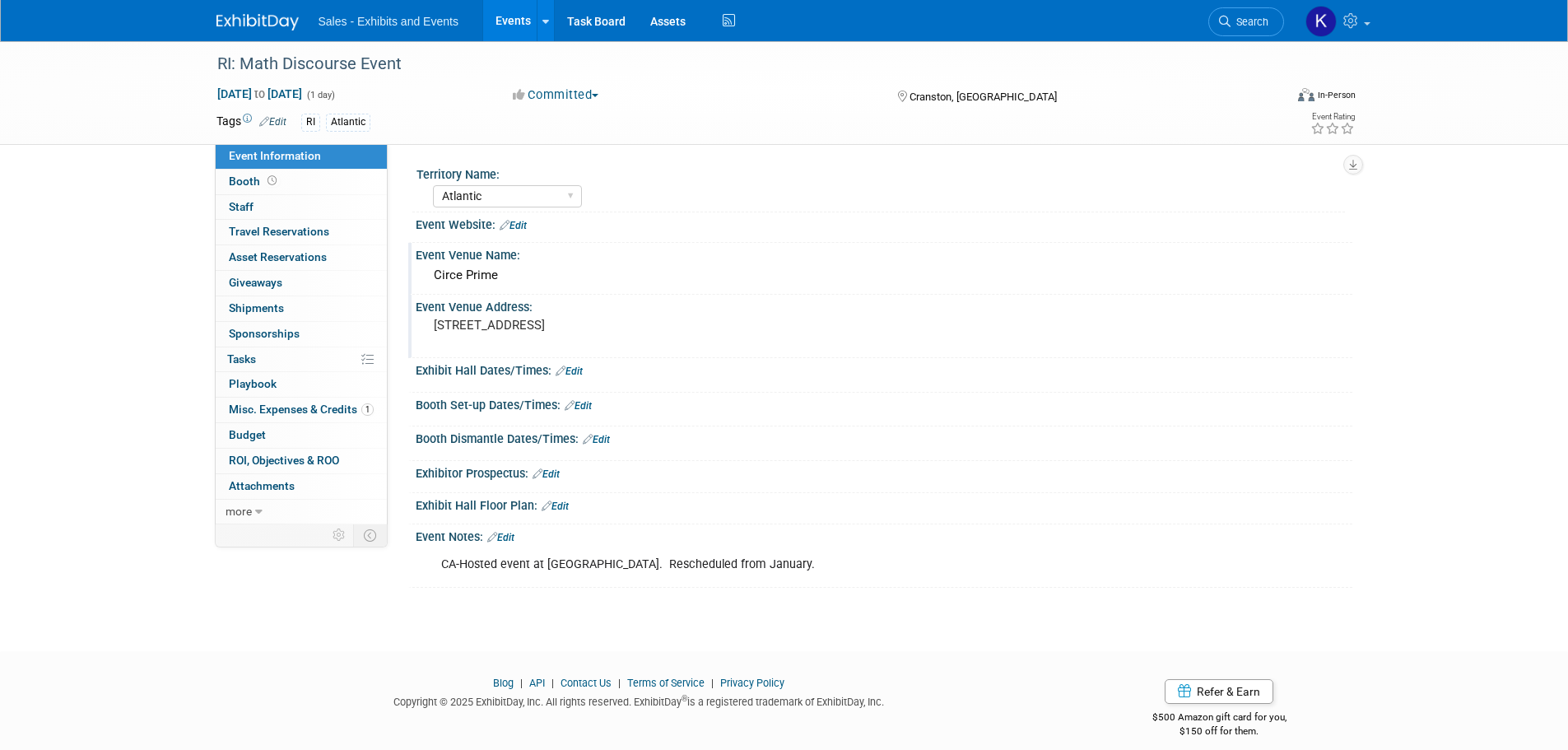
click at [507, 536] on link "Edit" at bounding box center [500, 538] width 27 height 11
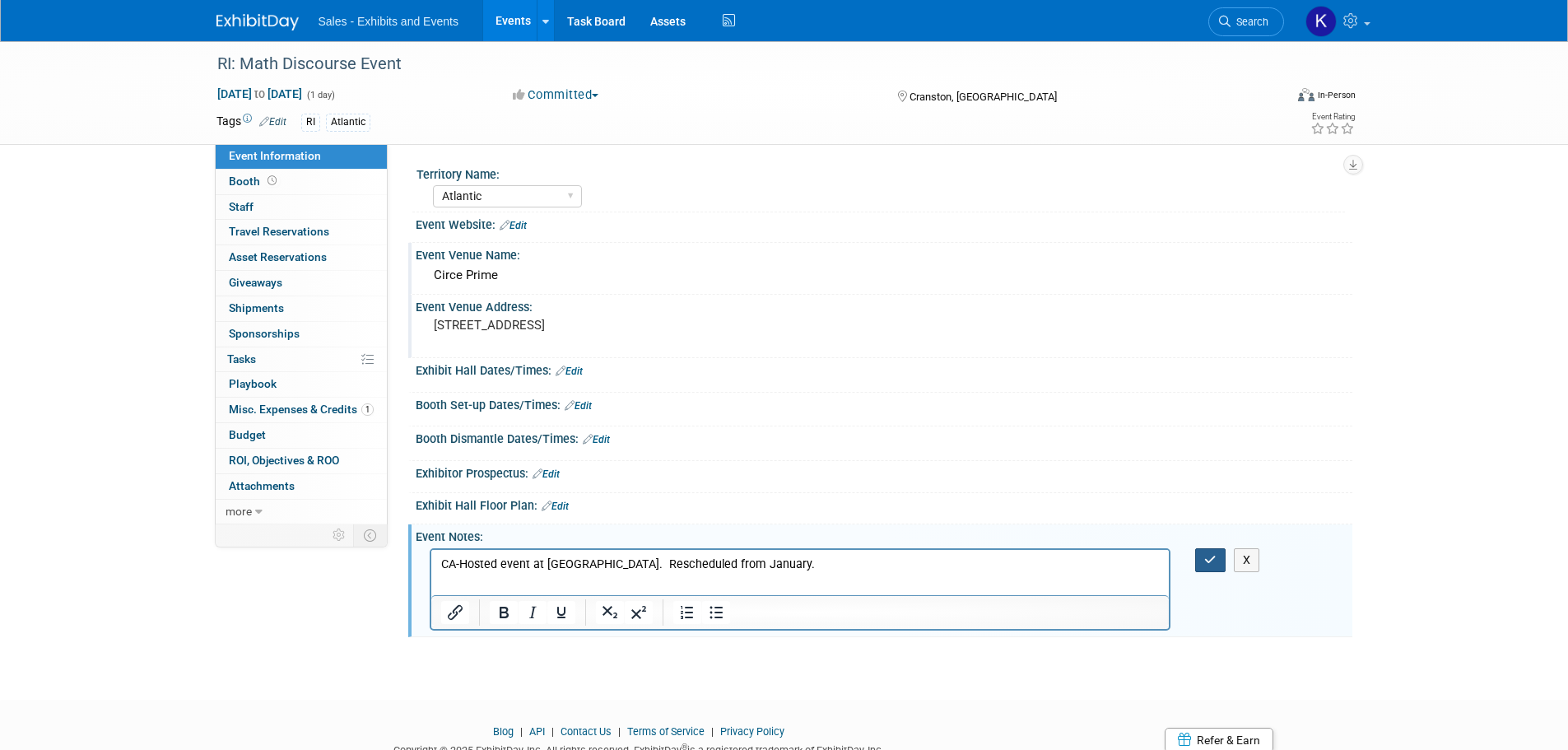
click at [1217, 561] on icon "button" at bounding box center [1210, 560] width 12 height 11
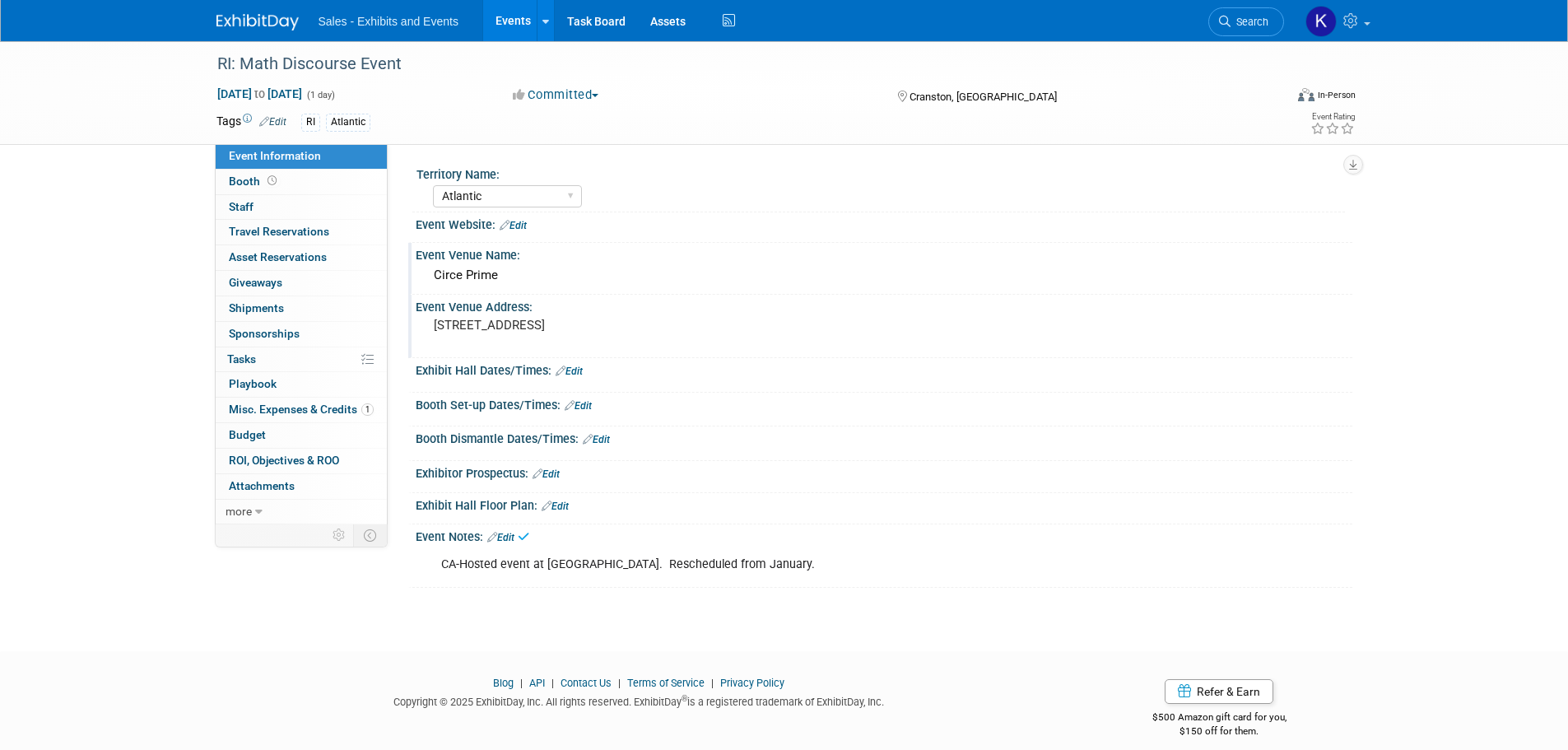
click at [256, 14] on img at bounding box center [257, 22] width 82 height 16
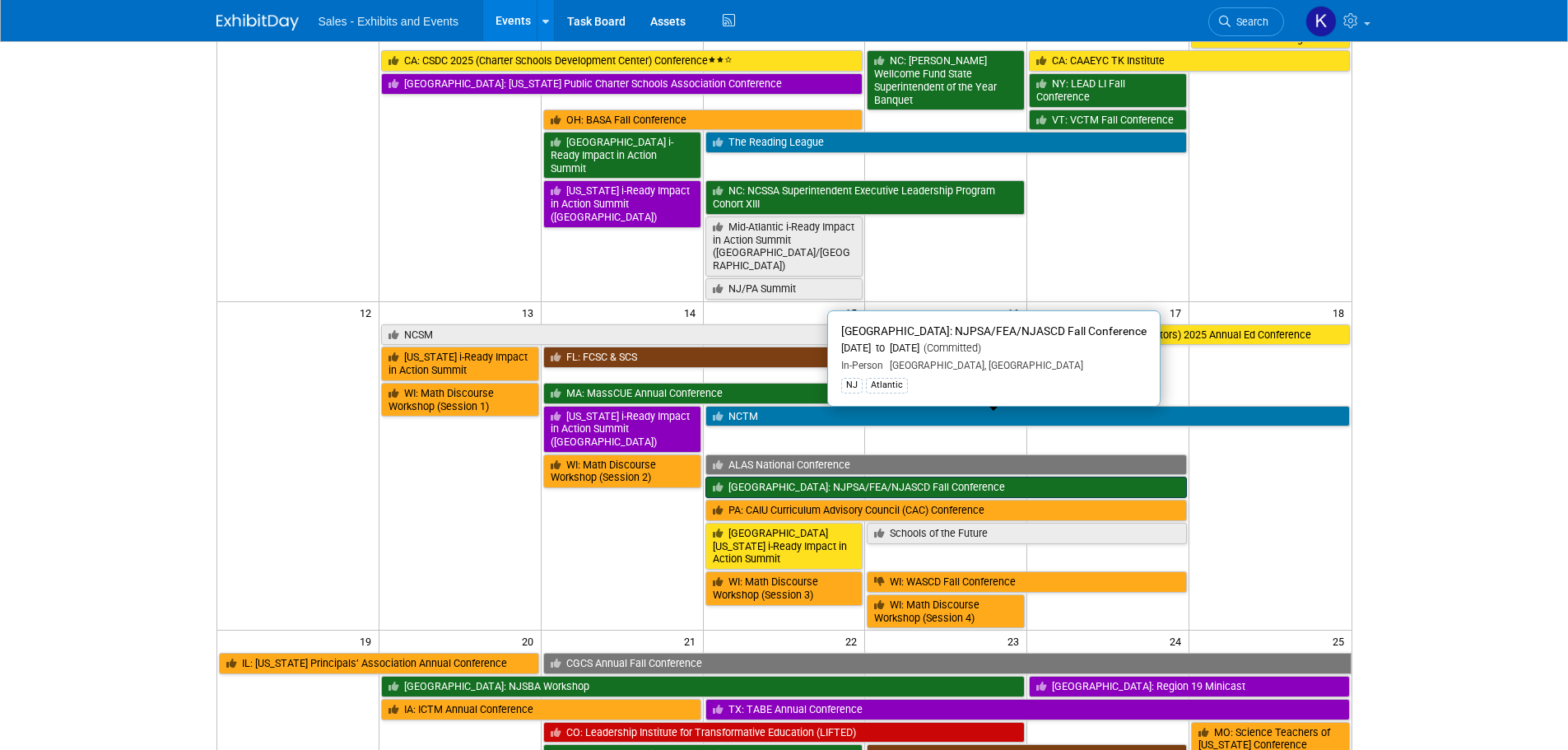
scroll to position [576, 0]
